Goal: Information Seeking & Learning: Learn about a topic

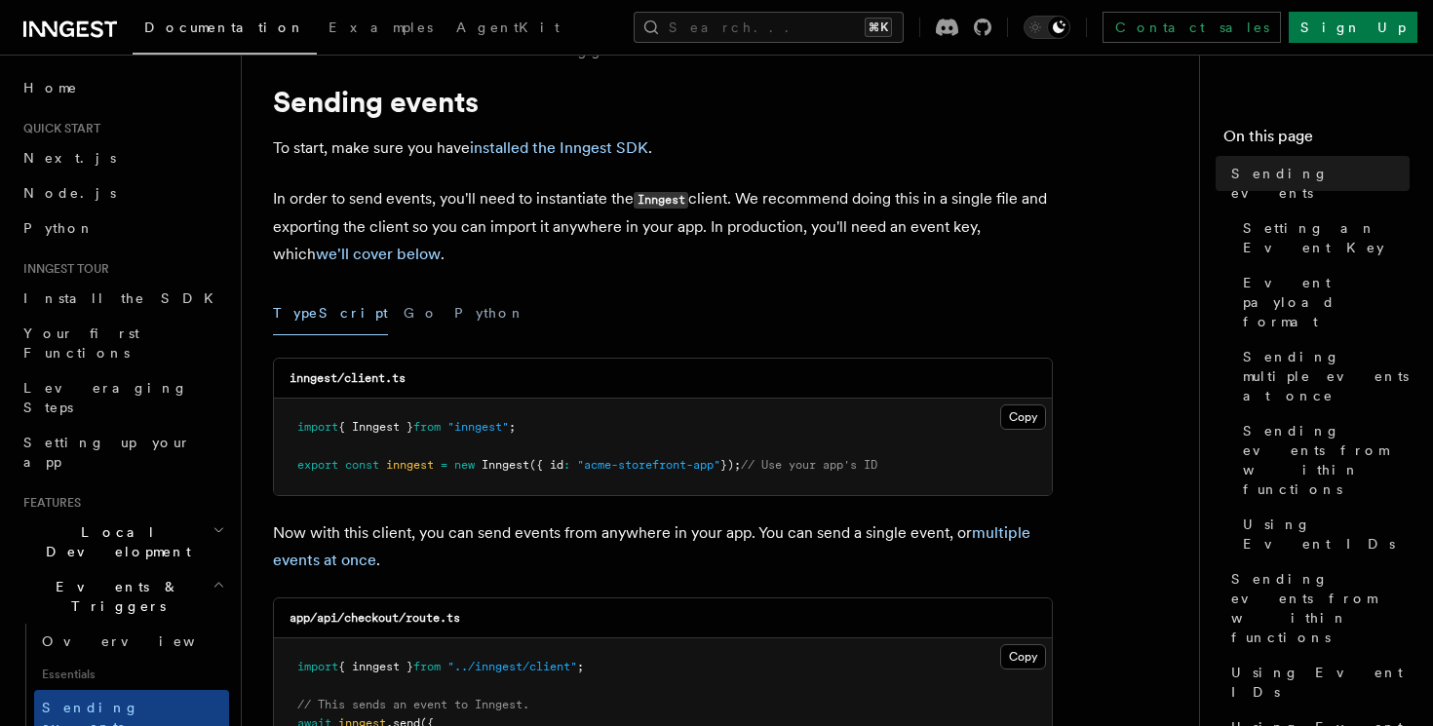
scroll to position [42, 0]
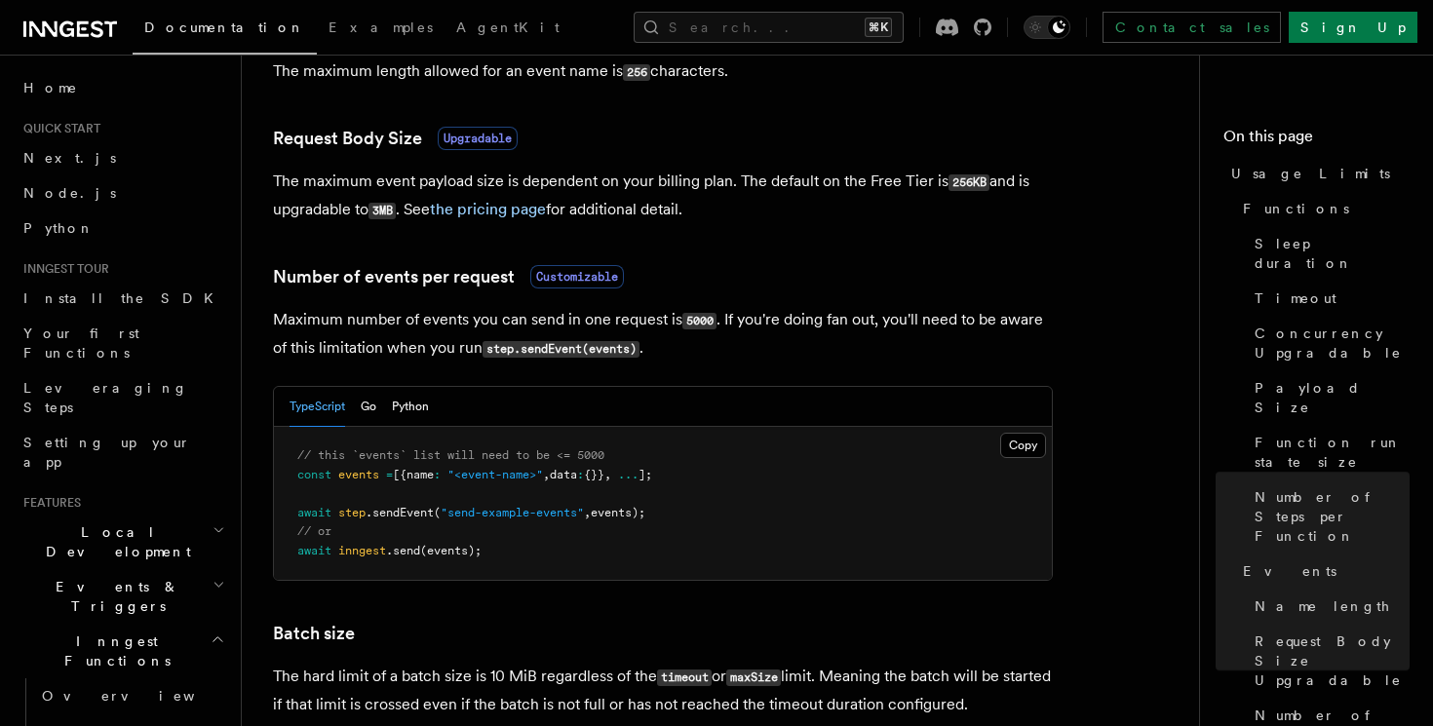
scroll to position [1666, 0]
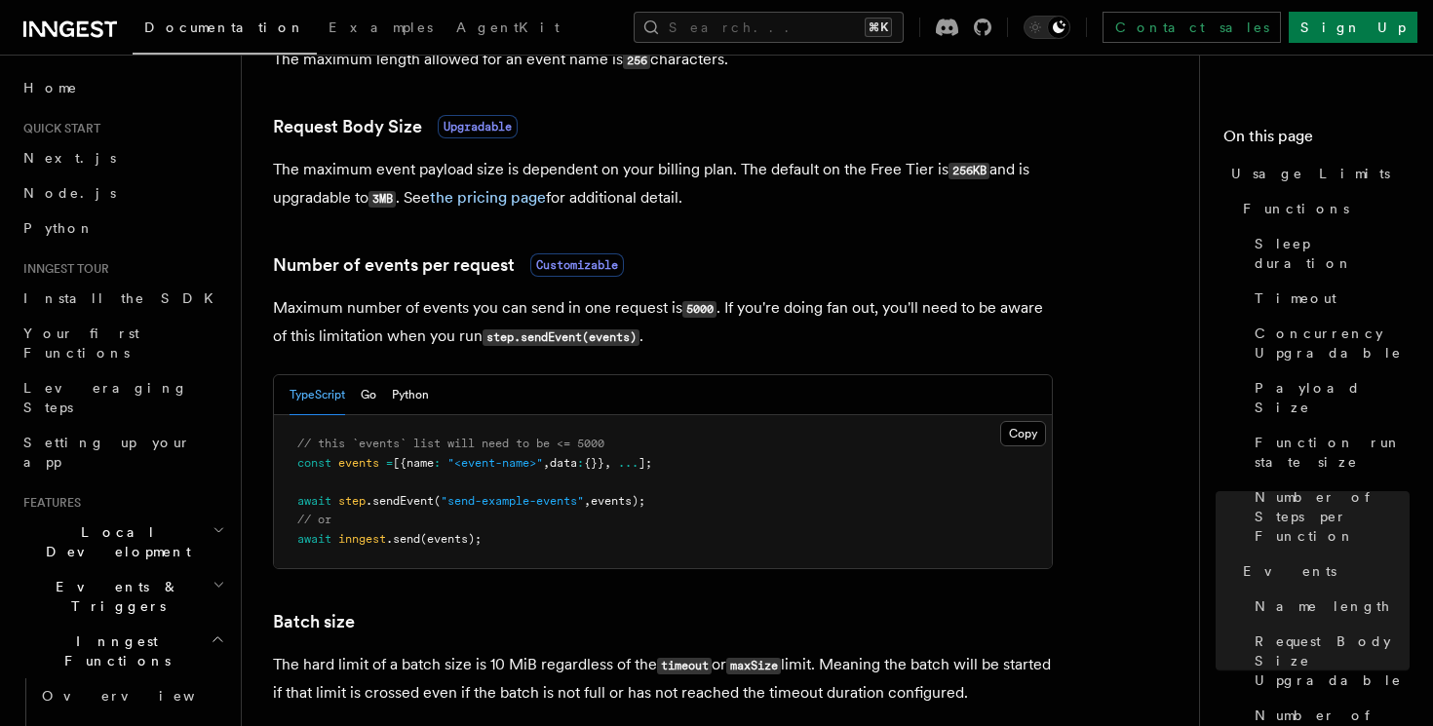
click at [80, 28] on icon at bounding box center [70, 29] width 94 height 23
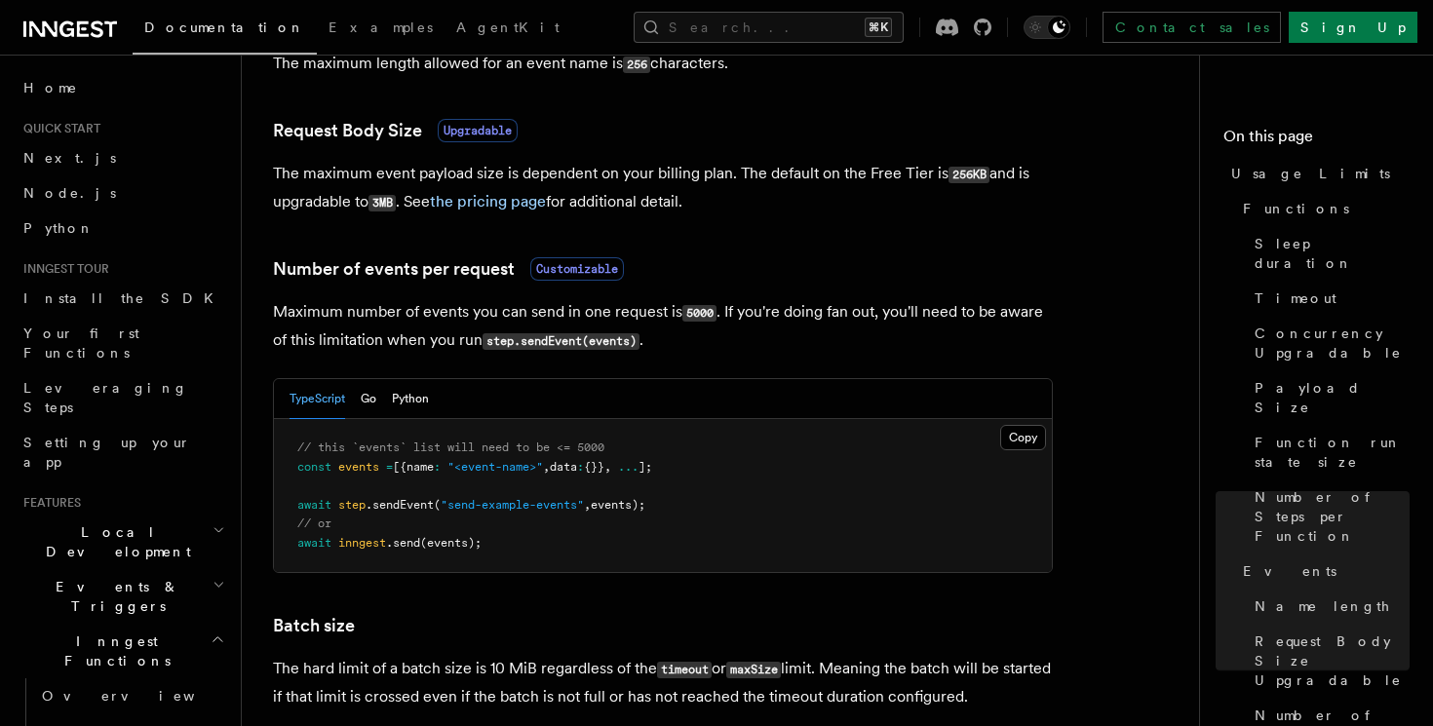
drag, startPoint x: 421, startPoint y: 176, endPoint x: 670, endPoint y: 176, distance: 248.6
click at [670, 176] on p "The maximum event payload size is dependent on your billing plan. The default o…" at bounding box center [663, 188] width 780 height 57
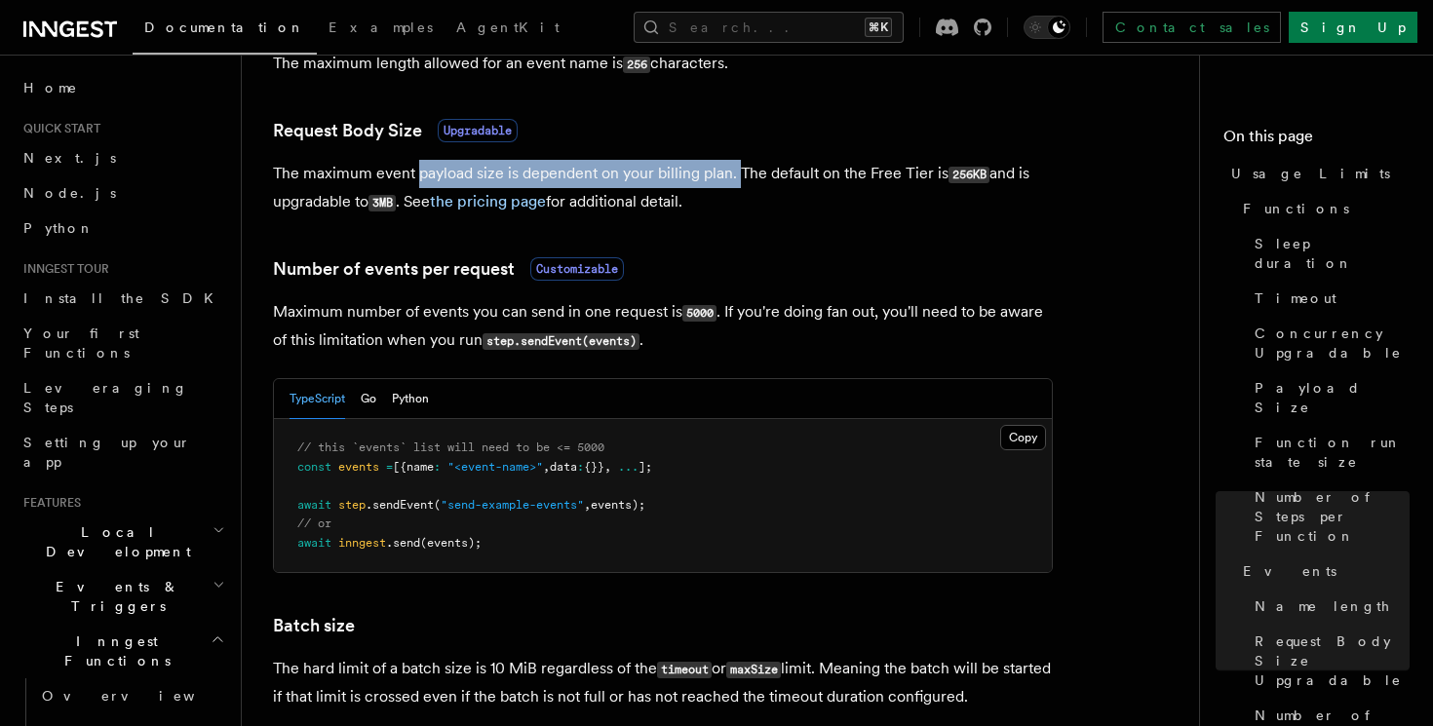
drag, startPoint x: 738, startPoint y: 179, endPoint x: 421, endPoint y: 179, distance: 316.8
click at [420, 179] on p "The maximum event payload size is dependent on your billing plan. The default o…" at bounding box center [663, 188] width 780 height 57
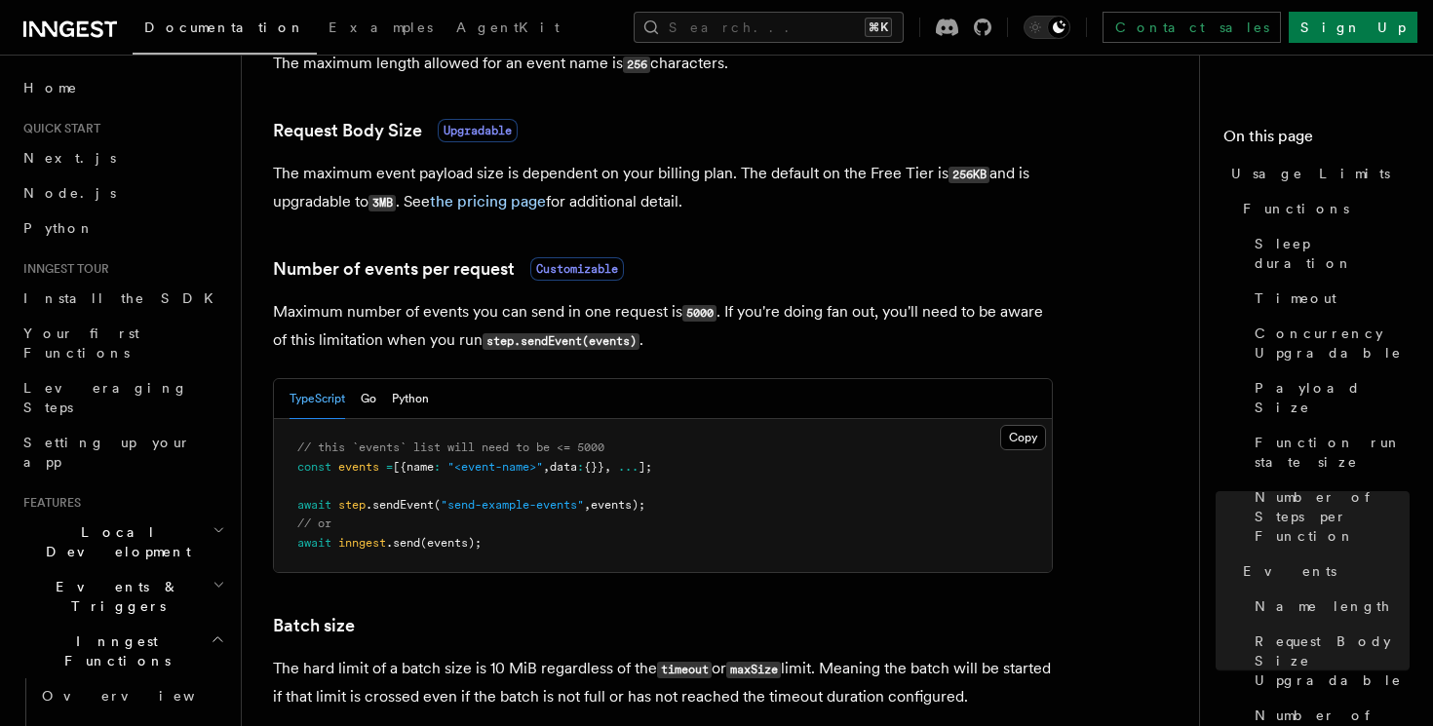
click at [799, 216] on p "The maximum event payload size is dependent on your billing plan. The default o…" at bounding box center [663, 188] width 780 height 57
drag, startPoint x: 728, startPoint y: 172, endPoint x: 873, endPoint y: 176, distance: 145.3
click at [874, 177] on p "The maximum event payload size is dependent on your billing plan. The default o…" at bounding box center [663, 188] width 780 height 57
click at [873, 268] on h3 "Number of events per request Customizable" at bounding box center [663, 268] width 780 height 27
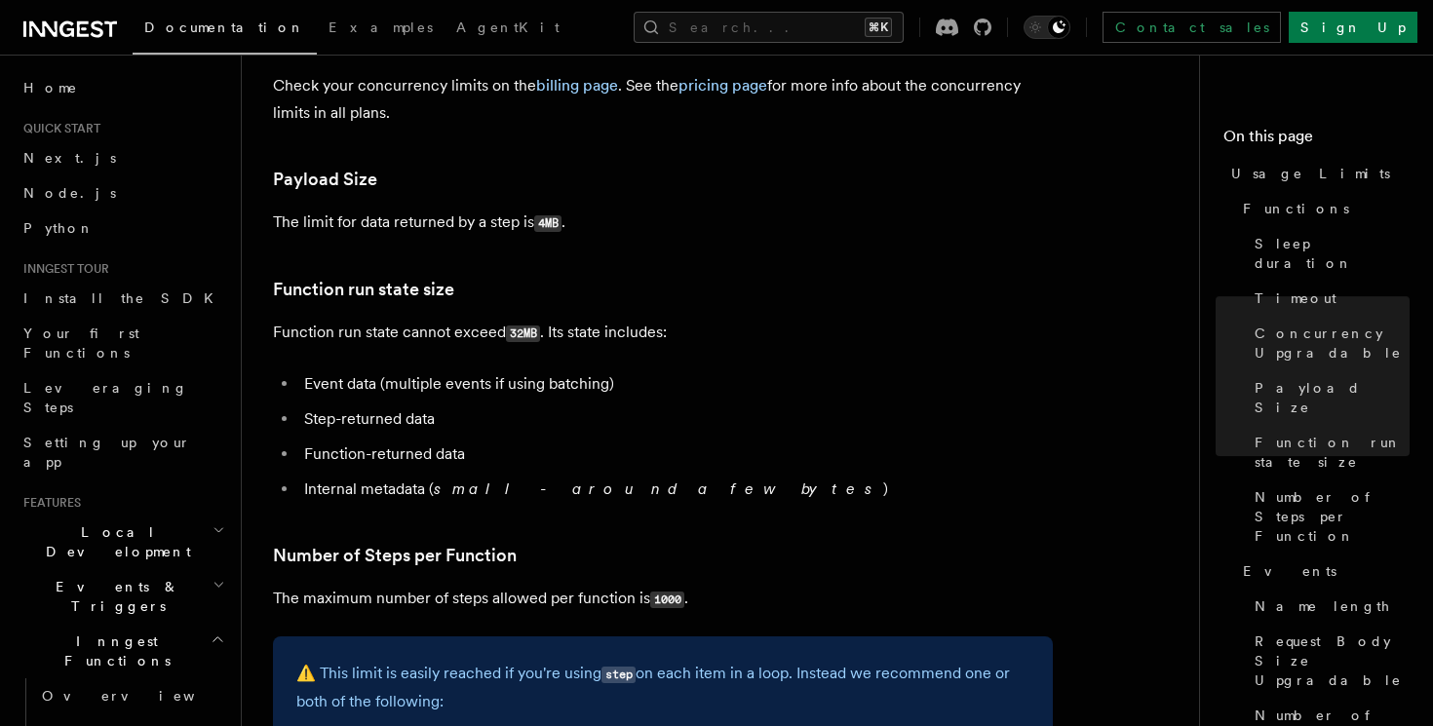
scroll to position [729, 0]
